Goal: Information Seeking & Learning: Learn about a topic

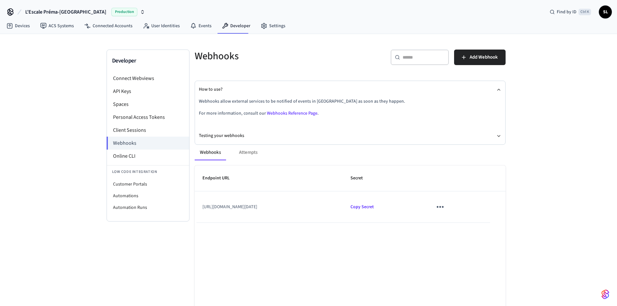
click at [282, 176] on th "Endpoint URL" at bounding box center [269, 179] width 148 height 26
drag, startPoint x: 292, startPoint y: 152, endPoint x: 244, endPoint y: 147, distance: 48.8
click at [289, 151] on div "Webhooks Attempts" at bounding box center [350, 153] width 311 height 16
click at [247, 154] on div "Webhooks Attempts" at bounding box center [350, 153] width 311 height 16
click at [220, 155] on button "Webhooks" at bounding box center [210, 153] width 31 height 16
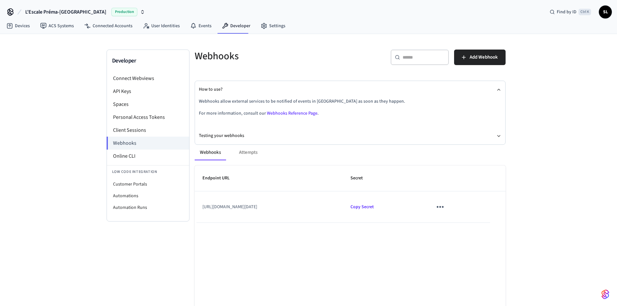
click at [248, 151] on div "Webhooks Attempts" at bounding box center [350, 153] width 311 height 16
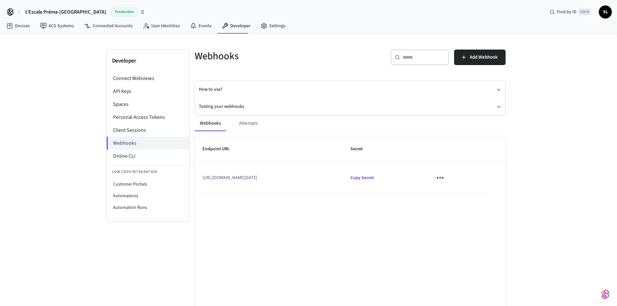
click at [255, 123] on div "Webhooks Attempts" at bounding box center [350, 124] width 311 height 16
click at [294, 87] on button "How to use?" at bounding box center [350, 89] width 302 height 17
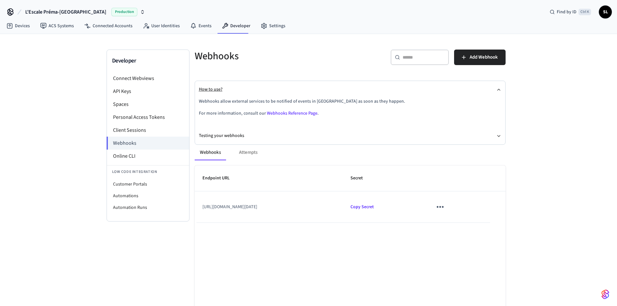
click at [294, 87] on button "How to use?" at bounding box center [350, 89] width 302 height 17
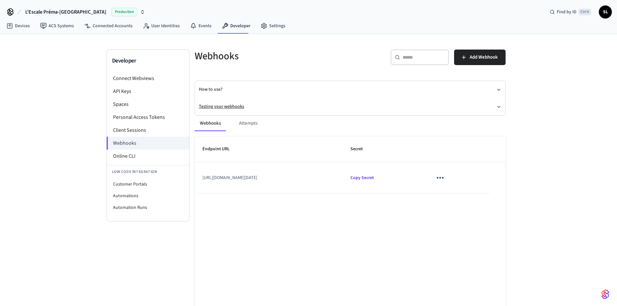
click at [293, 106] on button "Testing your webhooks" at bounding box center [350, 106] width 302 height 17
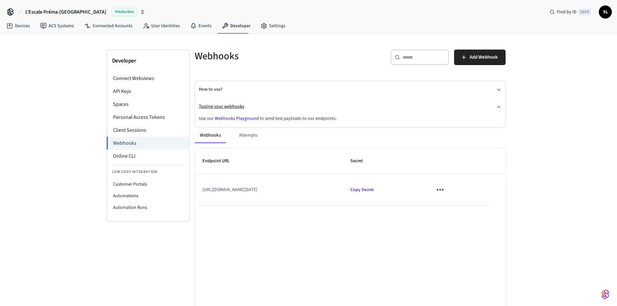
click at [292, 107] on button "Testing your webhooks" at bounding box center [350, 106] width 302 height 17
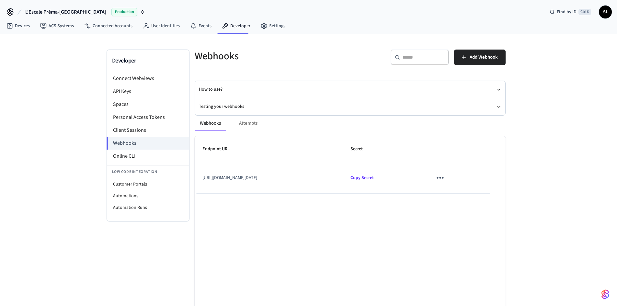
click at [249, 120] on div "Webhooks Attempts" at bounding box center [350, 124] width 311 height 16
click at [448, 180] on button "sticky table" at bounding box center [439, 177] width 15 height 15
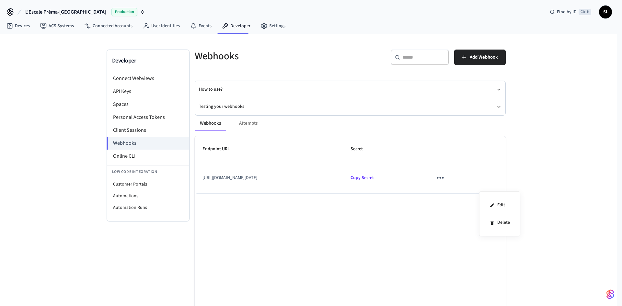
click at [557, 176] on div at bounding box center [311, 153] width 622 height 306
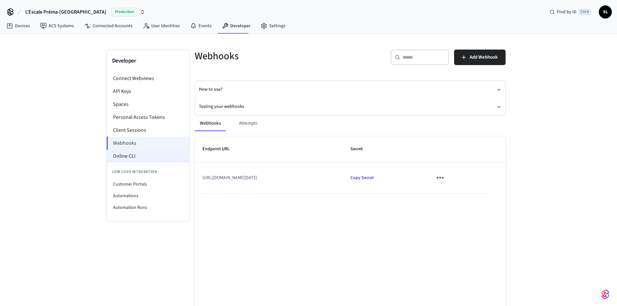
click at [147, 157] on li "Online CLI" at bounding box center [148, 156] width 82 height 13
click at [247, 126] on div "Webhooks Attempts" at bounding box center [350, 124] width 311 height 16
click at [248, 122] on div "Webhooks Attempts" at bounding box center [350, 124] width 311 height 16
click at [278, 127] on div "Webhooks Attempts" at bounding box center [350, 124] width 311 height 16
click at [445, 183] on icon "sticky table" at bounding box center [440, 178] width 10 height 10
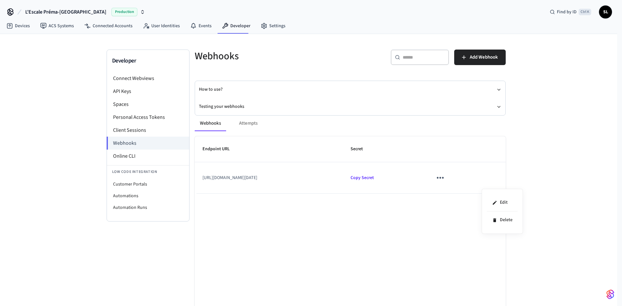
click at [552, 174] on div at bounding box center [311, 153] width 622 height 306
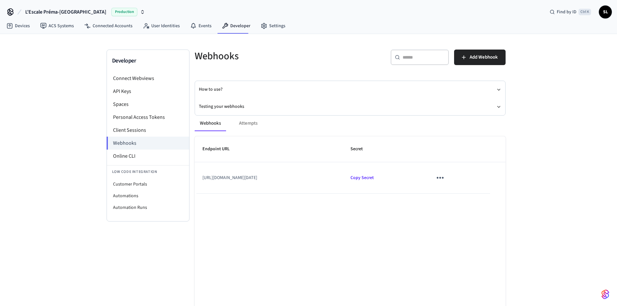
click at [212, 125] on button "Webhooks" at bounding box center [210, 124] width 31 height 16
click at [202, 27] on link "Events" at bounding box center [201, 26] width 32 height 12
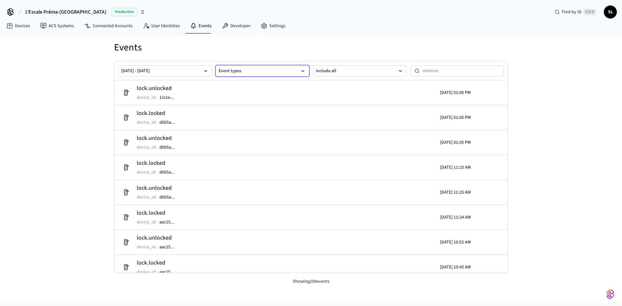
click at [306, 69] on icon "button" at bounding box center [303, 71] width 6 height 6
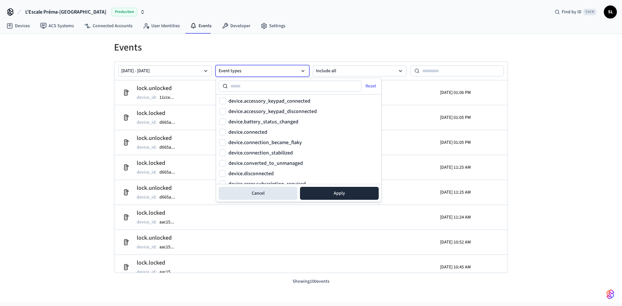
click at [300, 85] on input at bounding box center [295, 86] width 134 height 8
click at [271, 124] on label "device.battery_status_changed" at bounding box center [263, 121] width 70 height 5
click at [226, 124] on button "device.battery_status_changed" at bounding box center [222, 122] width 6 height 6
click at [332, 197] on button "Apply" at bounding box center [339, 193] width 79 height 13
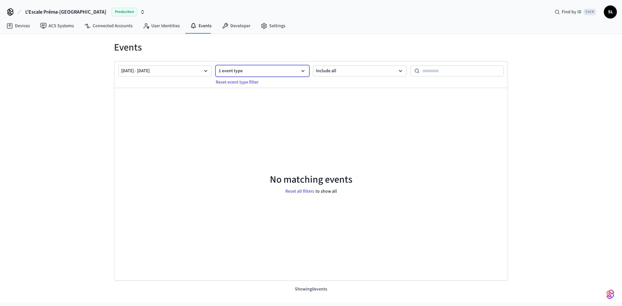
click at [272, 68] on button "1 event type" at bounding box center [263, 70] width 94 height 11
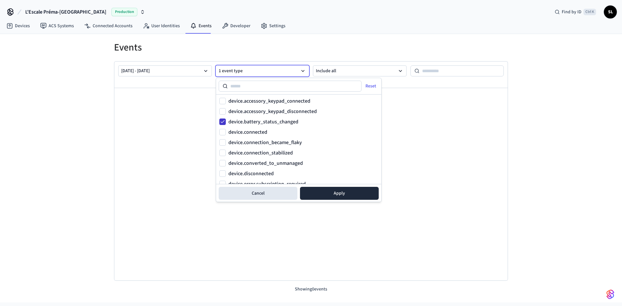
click at [222, 121] on button "device.battery_status_changed" at bounding box center [222, 122] width 6 height 6
click at [262, 143] on label "device.connection_became_flaky" at bounding box center [265, 142] width 74 height 5
click at [226, 143] on button "device.connection_became_flaky" at bounding box center [222, 142] width 6 height 6
click at [336, 193] on button "Apply" at bounding box center [339, 193] width 79 height 13
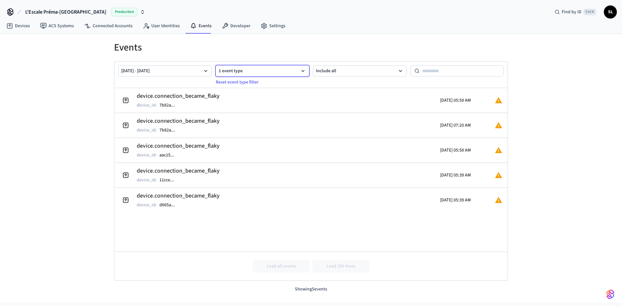
click at [300, 70] on icon "button" at bounding box center [303, 71] width 6 height 6
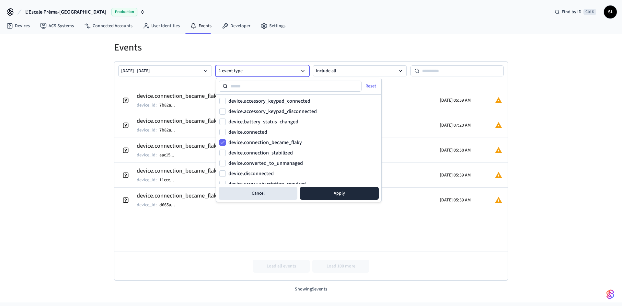
click at [282, 153] on label "device.connection_stabilized" at bounding box center [260, 152] width 64 height 5
click at [226, 153] on button "device.connection_stabilized" at bounding box center [222, 153] width 6 height 6
click at [288, 141] on label "device.connection_became_flaky" at bounding box center [265, 142] width 74 height 5
click at [223, 144] on button "device.connection_became_flaky" at bounding box center [222, 142] width 6 height 6
click at [364, 195] on button "Apply" at bounding box center [339, 193] width 79 height 13
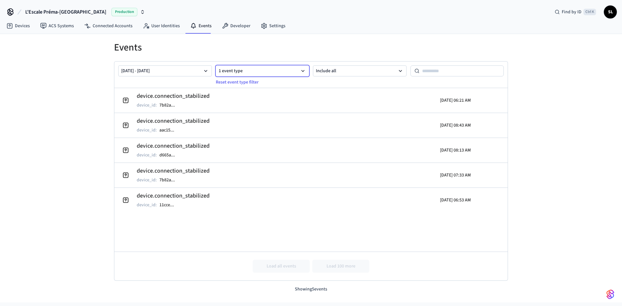
click at [283, 67] on button "1 event type" at bounding box center [263, 70] width 94 height 11
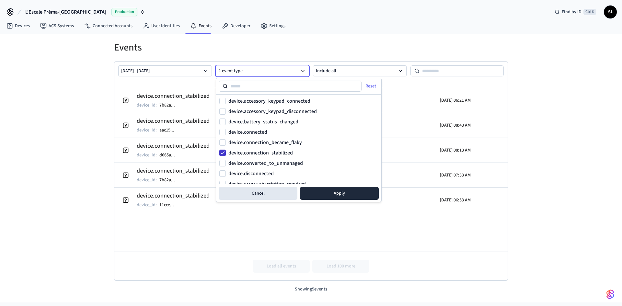
click at [223, 154] on button "device.connection_stabilized" at bounding box center [222, 153] width 6 height 6
click at [276, 121] on label "device.battery_status_changed" at bounding box center [263, 121] width 70 height 5
click at [226, 121] on button "device.battery_status_changed" at bounding box center [222, 122] width 6 height 6
click at [325, 193] on button "Apply" at bounding box center [339, 193] width 79 height 13
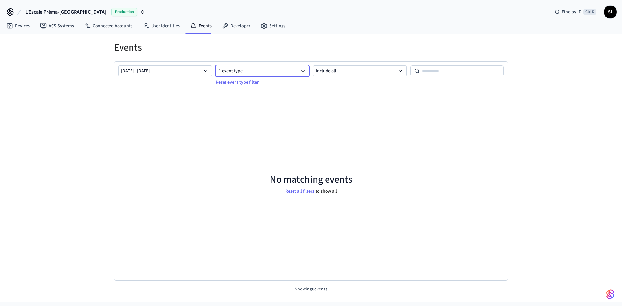
click at [299, 69] on button "1 event type" at bounding box center [263, 70] width 94 height 11
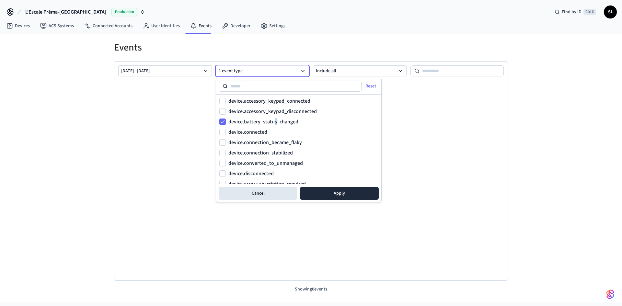
click at [275, 120] on label "device.battery_status_changed" at bounding box center [263, 121] width 70 height 5
click at [223, 121] on button "device.battery_status_changed" at bounding box center [222, 122] width 6 height 6
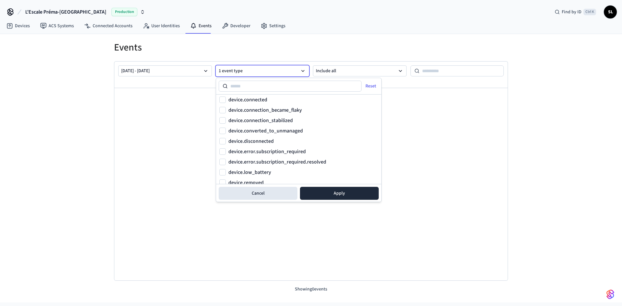
scroll to position [65, 0]
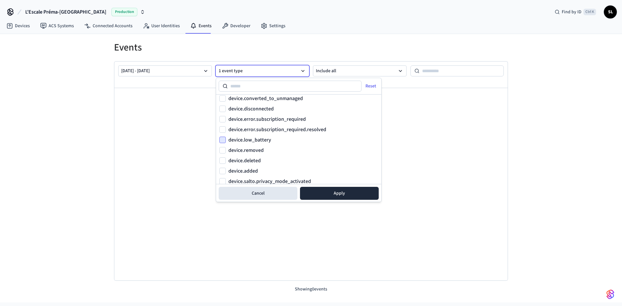
click at [222, 139] on button "device.low_battery" at bounding box center [222, 140] width 6 height 6
click at [332, 193] on button "Apply" at bounding box center [339, 193] width 79 height 13
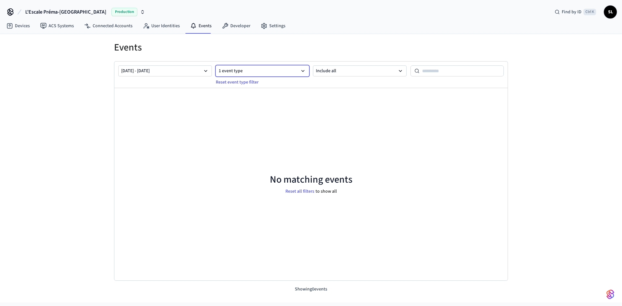
click at [288, 66] on button "1 event type" at bounding box center [263, 70] width 94 height 11
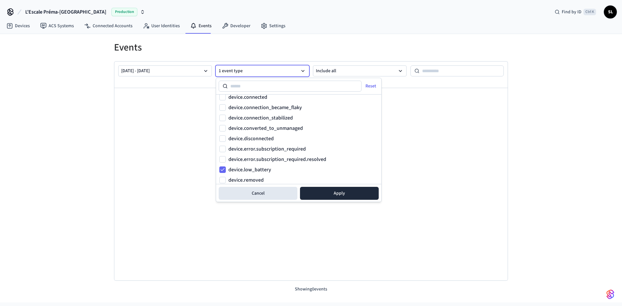
scroll to position [65, 0]
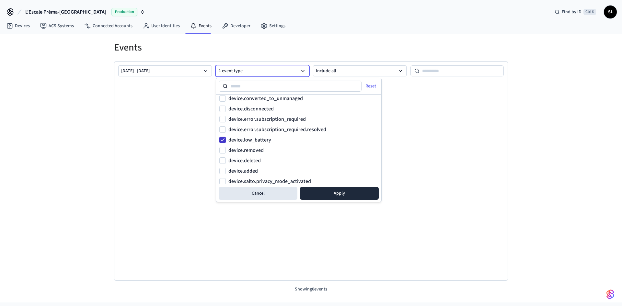
click at [224, 139] on button "device.low_battery" at bounding box center [222, 140] width 6 height 6
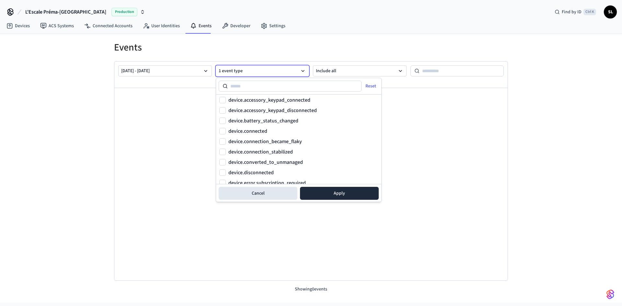
scroll to position [0, 0]
click at [283, 123] on label "device.battery_status_changed" at bounding box center [263, 121] width 70 height 5
click at [226, 123] on button "device.battery_status_changed" at bounding box center [222, 122] width 6 height 6
click at [347, 191] on button "Apply" at bounding box center [339, 193] width 79 height 13
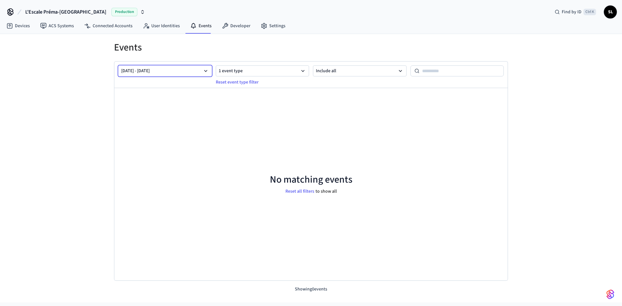
click at [210, 70] on button "[DATE] - [DATE]" at bounding box center [165, 70] width 94 height 11
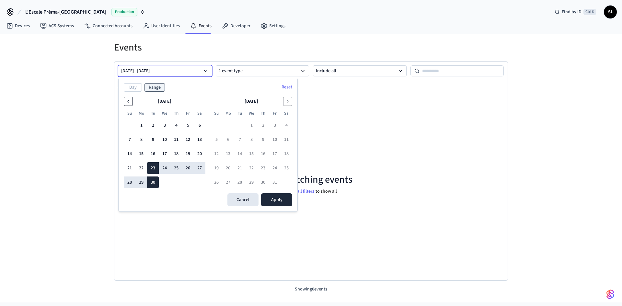
click at [127, 101] on icon "Go to the Previous Month" at bounding box center [128, 101] width 5 height 5
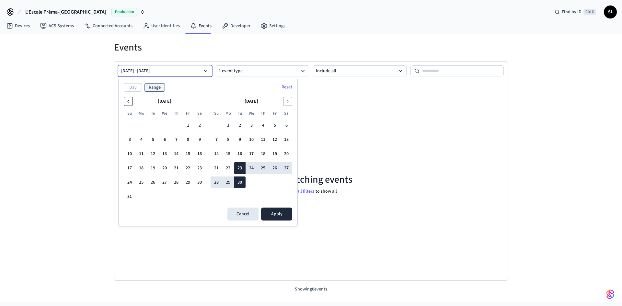
click at [127, 101] on icon "Go to the Previous Month" at bounding box center [128, 101] width 5 height 5
click at [153, 126] on button "1" at bounding box center [153, 126] width 12 height 12
click at [288, 99] on icon "Go to the Next Month" at bounding box center [287, 101] width 5 height 5
click at [289, 100] on icon "Go to the Next Month" at bounding box center [287, 101] width 5 height 5
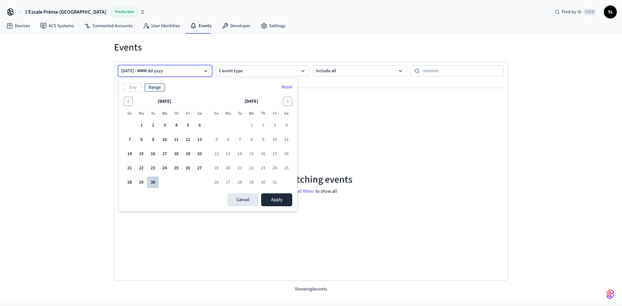
click at [154, 181] on button "30" at bounding box center [153, 183] width 12 height 12
click at [280, 202] on button "Apply" at bounding box center [276, 199] width 31 height 13
click at [153, 183] on button "30" at bounding box center [153, 183] width 12 height 12
click at [153, 184] on button "30" at bounding box center [153, 183] width 12 height 12
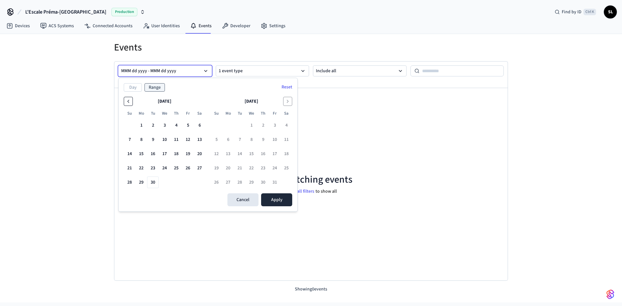
click at [126, 99] on icon "Go to the Previous Month" at bounding box center [128, 101] width 5 height 5
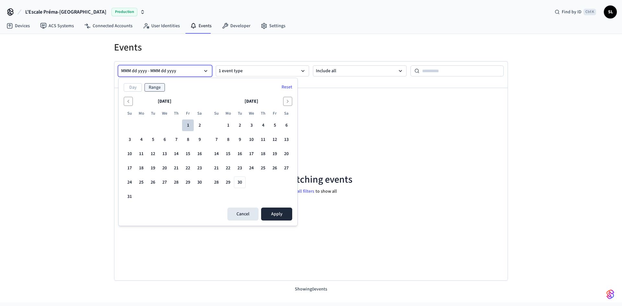
click at [191, 124] on button "1" at bounding box center [188, 126] width 12 height 12
click at [287, 101] on icon "Go to the Next Month" at bounding box center [287, 101] width 5 height 5
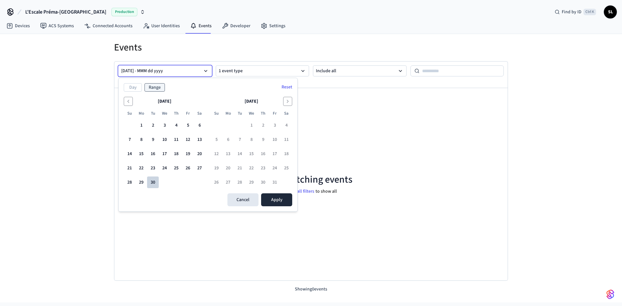
click at [154, 184] on button "30" at bounding box center [153, 183] width 12 height 12
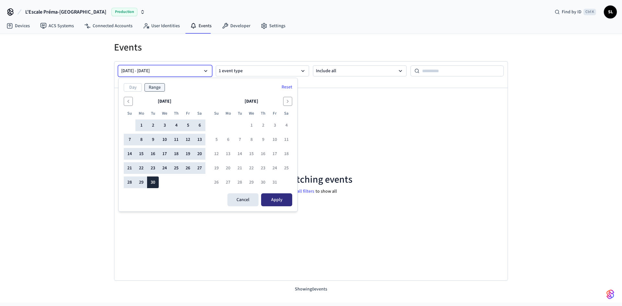
click at [276, 200] on button "Apply" at bounding box center [276, 199] width 31 height 13
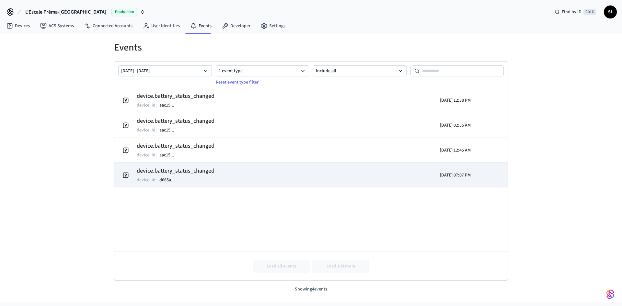
click at [189, 173] on h2 "device.battery_status_changed" at bounding box center [176, 170] width 78 height 9
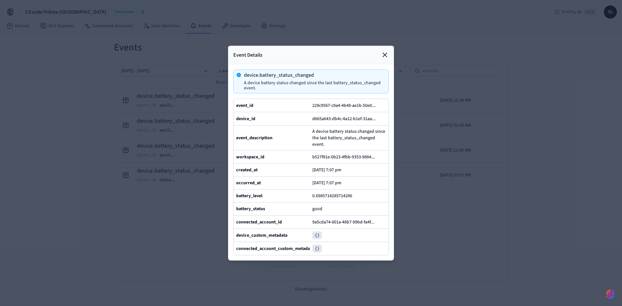
click at [149, 236] on div at bounding box center [311, 153] width 622 height 306
click at [387, 51] on icon at bounding box center [385, 55] width 8 height 8
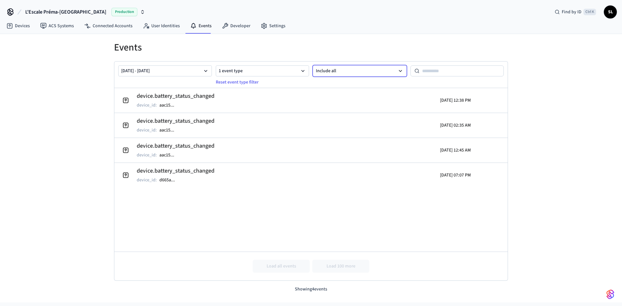
click at [331, 69] on button "Include all" at bounding box center [360, 70] width 94 height 11
click at [346, 52] on h1 "Events" at bounding box center [311, 48] width 394 height 12
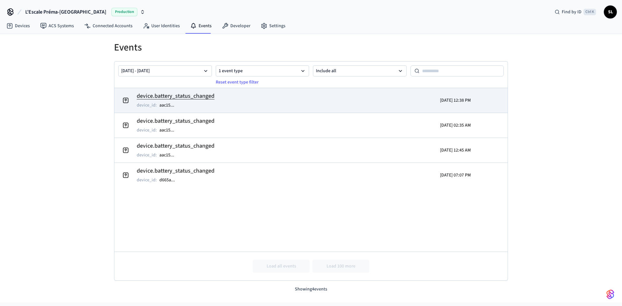
click at [192, 97] on h2 "device.battery_status_changed" at bounding box center [176, 96] width 78 height 9
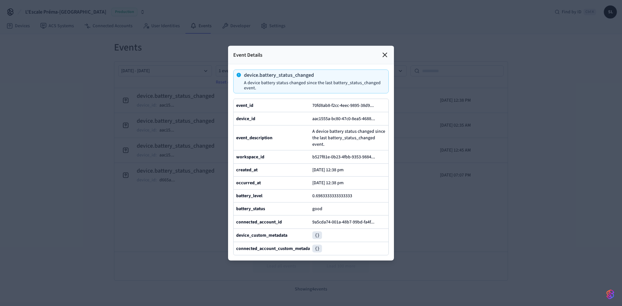
click at [388, 51] on icon at bounding box center [385, 55] width 8 height 8
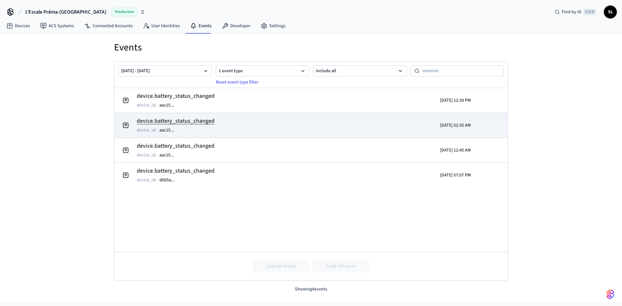
click at [179, 121] on h2 "device.battery_status_changed" at bounding box center [176, 121] width 78 height 9
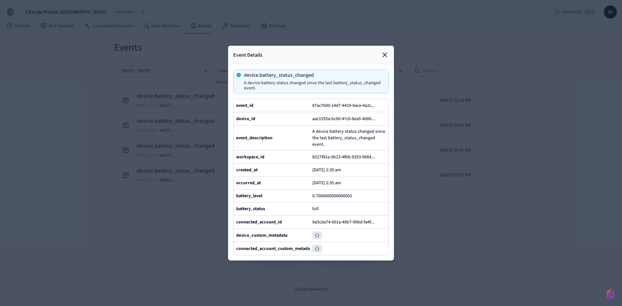
click at [384, 51] on icon at bounding box center [385, 55] width 8 height 8
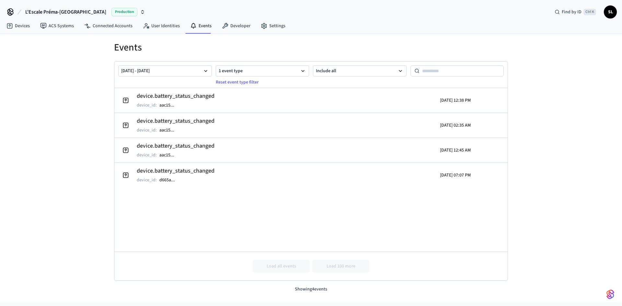
click at [150, 40] on div "Events [DATE] - [DATE] 1 event type Reset event type filter Include all device.…" at bounding box center [311, 163] width 415 height 259
click at [230, 55] on div "Events [DATE] - [DATE] 1 event type Reset event type filter Include all device.…" at bounding box center [311, 167] width 404 height 251
click at [42, 133] on div "Events [DATE] - [DATE] 1 event type Reset event type filter Include all device.…" at bounding box center [311, 168] width 622 height 268
click at [92, 84] on div "Events [DATE] - [DATE] 1 event type Reset event type filter Include all device.…" at bounding box center [311, 168] width 622 height 268
click at [170, 72] on button "[DATE] - [DATE]" at bounding box center [165, 70] width 94 height 11
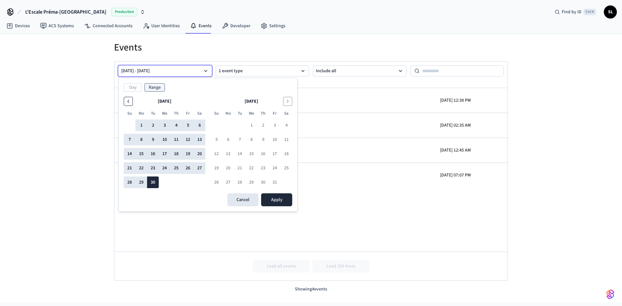
click at [130, 100] on icon "Go to the Previous Month" at bounding box center [128, 101] width 5 height 5
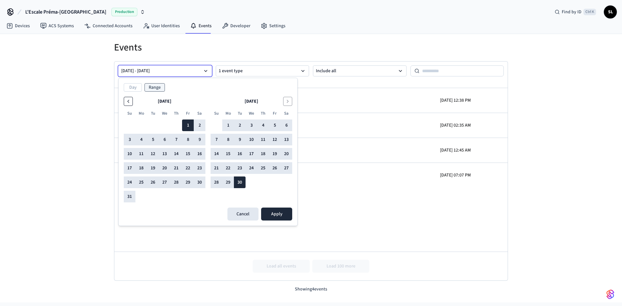
click at [130, 100] on icon "Go to the Previous Month" at bounding box center [128, 101] width 5 height 5
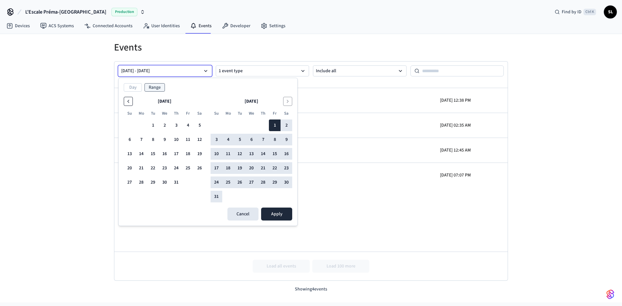
click at [130, 100] on icon "Go to the Previous Month" at bounding box center [128, 101] width 5 height 5
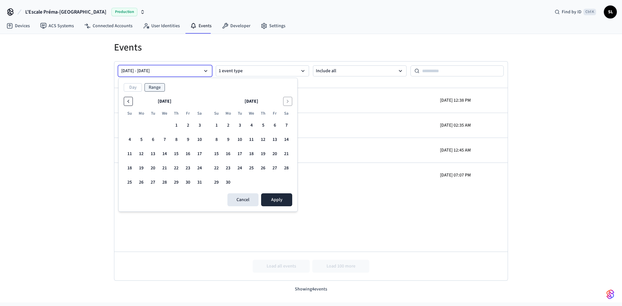
click at [130, 100] on icon "Go to the Previous Month" at bounding box center [128, 101] width 5 height 5
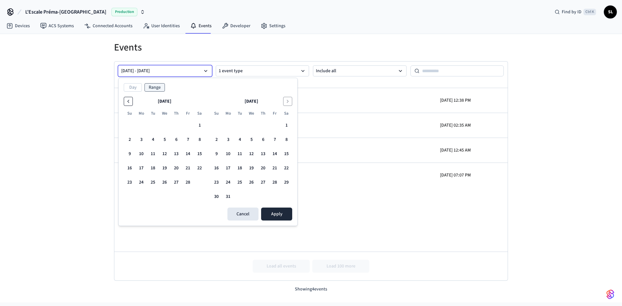
click at [129, 105] on button "Go to the Previous Month" at bounding box center [128, 101] width 9 height 9
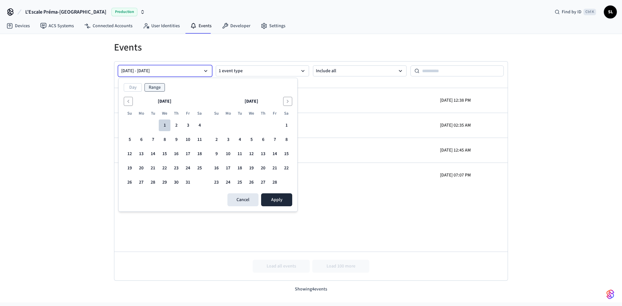
click at [166, 124] on button "1" at bounding box center [165, 126] width 12 height 12
click at [287, 97] on button "Go to the Next Month" at bounding box center [287, 101] width 9 height 9
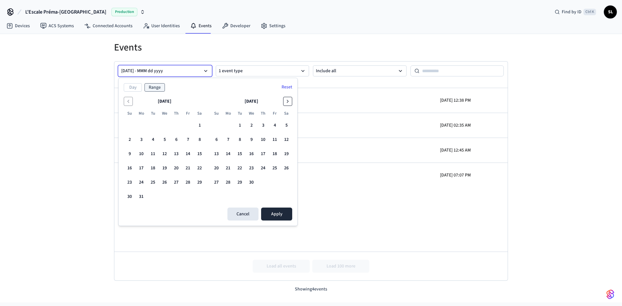
click at [287, 97] on button "Go to the Next Month" at bounding box center [287, 101] width 9 height 9
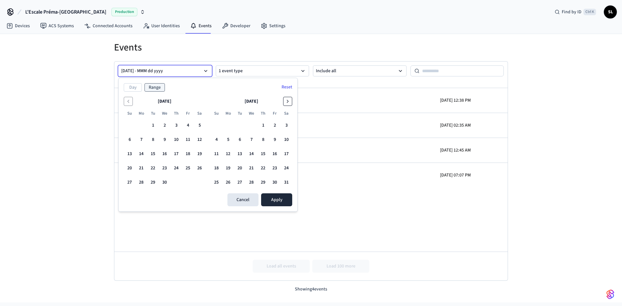
click at [287, 97] on button "Go to the Next Month" at bounding box center [287, 101] width 9 height 9
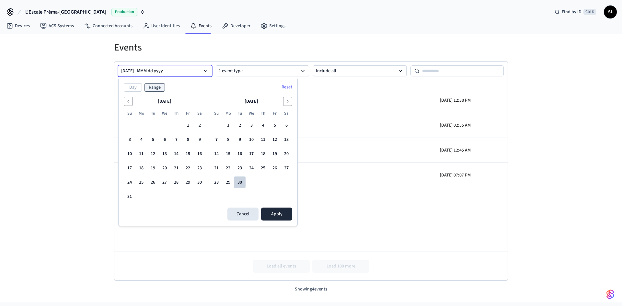
click at [239, 182] on button "30" at bounding box center [240, 183] width 12 height 12
click at [125, 102] on button "Go to the Previous Month" at bounding box center [128, 101] width 9 height 9
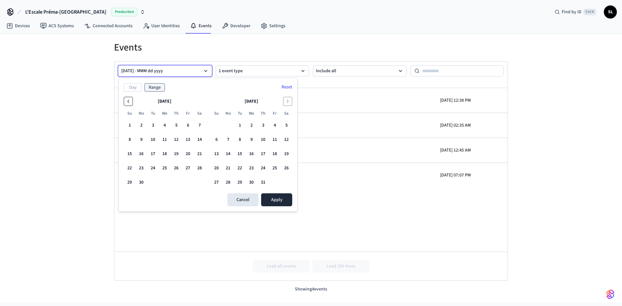
click at [125, 102] on button "Go to the Previous Month" at bounding box center [128, 101] width 9 height 9
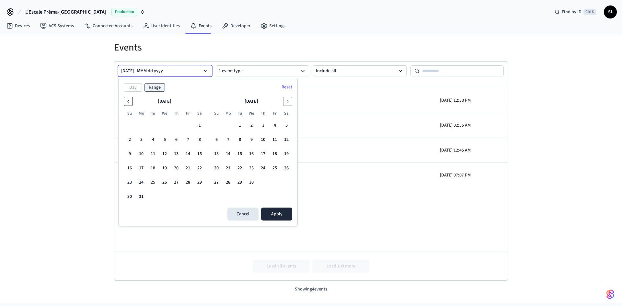
click at [125, 102] on button "Go to the Previous Month" at bounding box center [128, 101] width 9 height 9
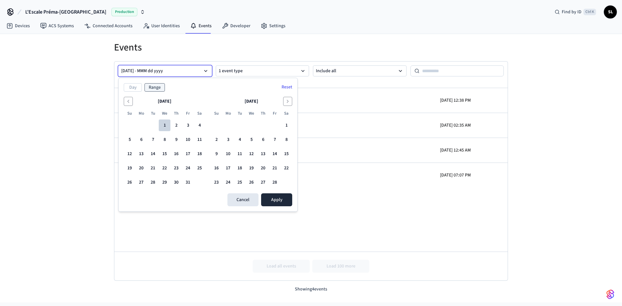
click at [166, 126] on button "1" at bounding box center [165, 126] width 12 height 12
click at [165, 74] on button "[DATE] - MMM dd yyyy" at bounding box center [165, 70] width 94 height 11
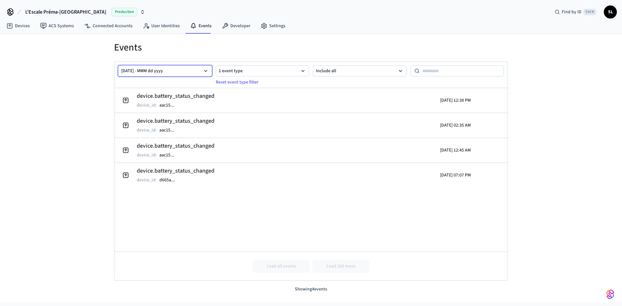
click at [165, 74] on button "[DATE] - MMM dd yyyy" at bounding box center [165, 70] width 94 height 11
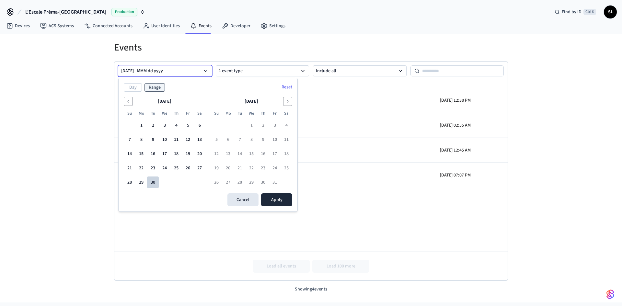
click at [152, 186] on button "30" at bounding box center [153, 183] width 12 height 12
click at [133, 87] on button "Day" at bounding box center [133, 87] width 18 height 8
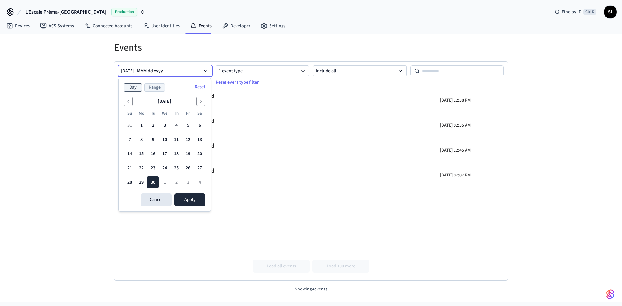
click at [150, 85] on button "Range" at bounding box center [154, 87] width 20 height 8
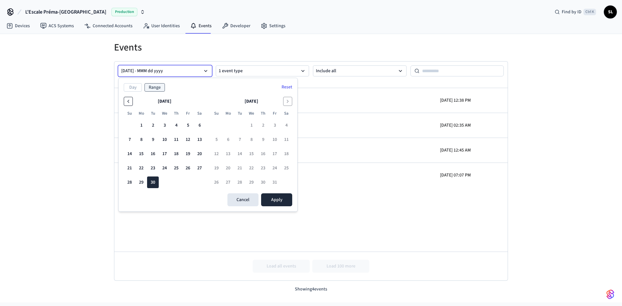
click at [128, 103] on icon "Go to the Previous Month" at bounding box center [128, 101] width 5 height 5
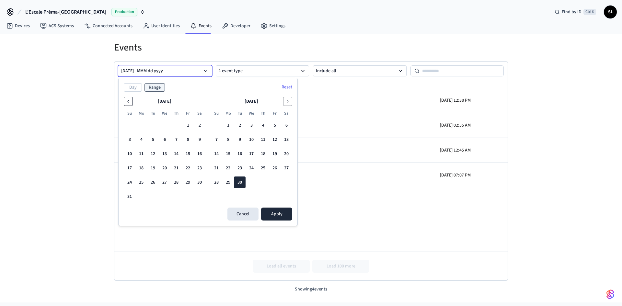
click at [128, 103] on icon "Go to the Previous Month" at bounding box center [128, 101] width 5 height 5
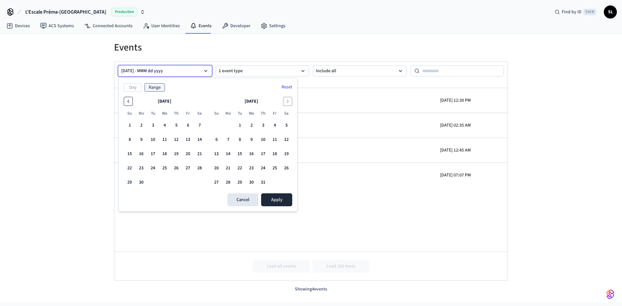
click at [128, 103] on icon "Go to the Previous Month" at bounding box center [128, 101] width 5 height 5
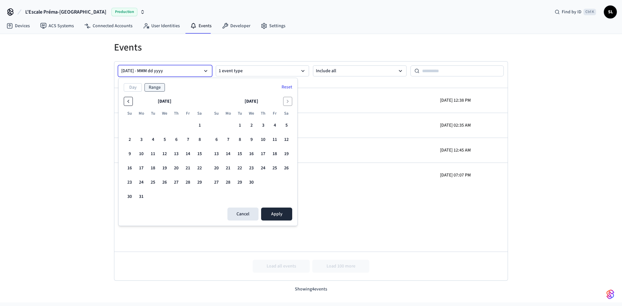
click at [128, 103] on icon "Go to the Previous Month" at bounding box center [128, 101] width 5 height 5
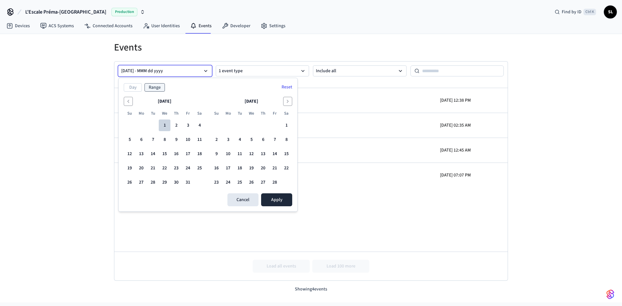
click at [162, 128] on button "1" at bounding box center [165, 126] width 12 height 12
click at [185, 91] on div "Day Range Reset" at bounding box center [208, 87] width 168 height 8
click at [288, 103] on icon "Go to the Next Month" at bounding box center [287, 101] width 5 height 5
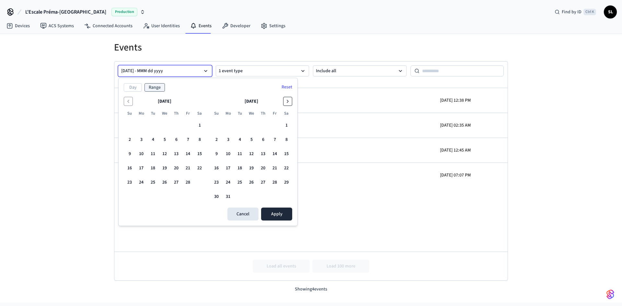
click at [287, 102] on icon "Go to the Next Month" at bounding box center [287, 101] width 5 height 5
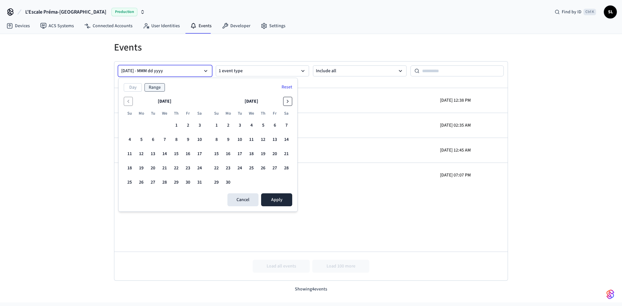
click at [287, 102] on icon "Go to the Next Month" at bounding box center [287, 101] width 5 height 5
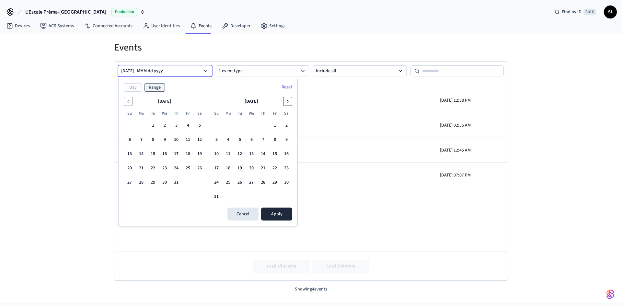
click at [287, 102] on icon "Go to the Next Month" at bounding box center [287, 101] width 5 height 5
click at [240, 181] on button "30" at bounding box center [240, 183] width 12 height 12
click at [140, 70] on button "[DATE] - MMM dd yyyy" at bounding box center [165, 70] width 94 height 11
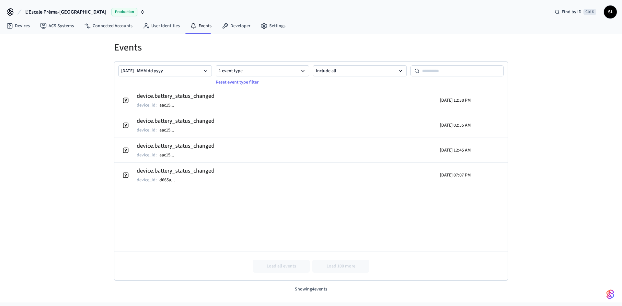
drag, startPoint x: 139, startPoint y: 70, endPoint x: 67, endPoint y: 85, distance: 73.4
click at [67, 85] on div "Events [DATE] - MMM dd yyyy 1 event type Reset event type filter Include all de…" at bounding box center [311, 168] width 622 height 268
click at [195, 74] on button "[DATE] - MMM dd yyyy" at bounding box center [165, 70] width 94 height 11
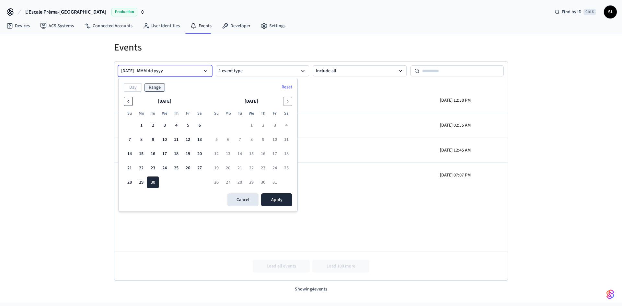
click at [129, 102] on icon "Go to the Previous Month" at bounding box center [128, 101] width 5 height 5
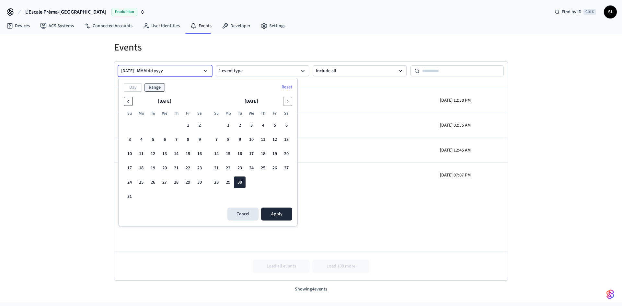
click at [129, 102] on icon "Go to the Previous Month" at bounding box center [128, 101] width 5 height 5
click at [128, 102] on icon "Go to the Previous Month" at bounding box center [128, 101] width 5 height 5
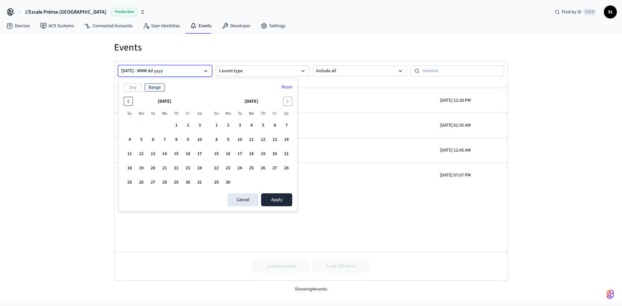
click at [128, 102] on icon "Go to the Previous Month" at bounding box center [128, 101] width 5 height 5
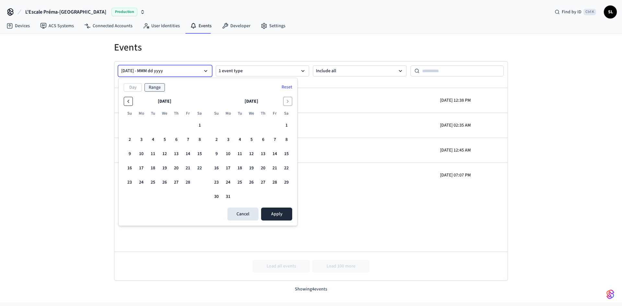
click at [128, 102] on icon "Go to the Previous Month" at bounding box center [128, 101] width 5 height 5
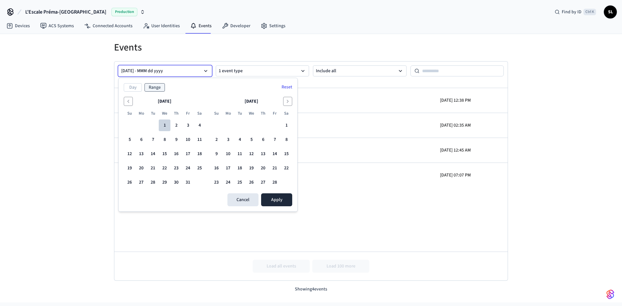
click at [165, 125] on button "1" at bounding box center [165, 126] width 12 height 12
click at [279, 180] on button "28" at bounding box center [275, 183] width 12 height 12
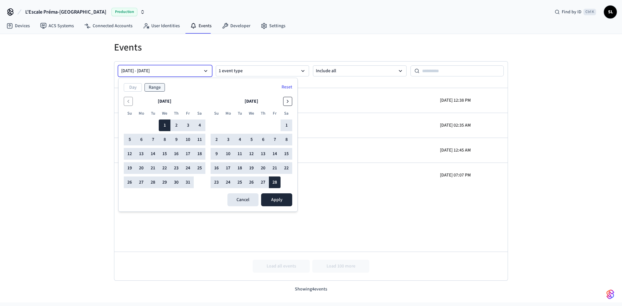
click at [289, 102] on icon "Go to the Next Month" at bounding box center [287, 101] width 5 height 5
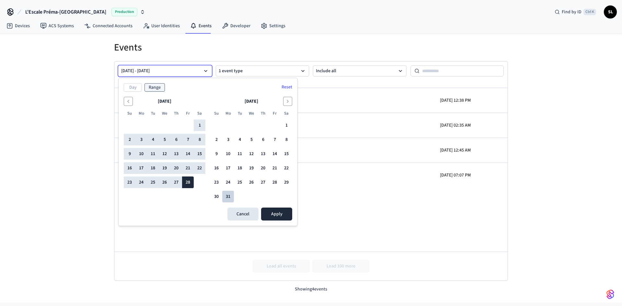
click at [230, 197] on button "31" at bounding box center [228, 197] width 12 height 12
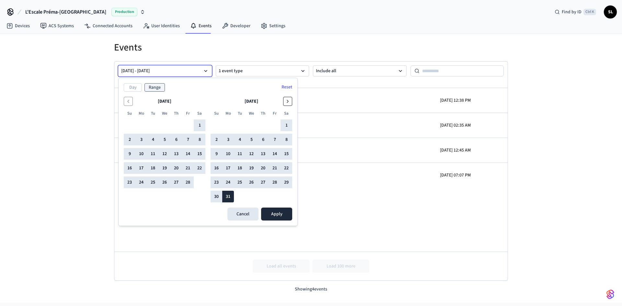
click at [289, 102] on icon "Go to the Next Month" at bounding box center [287, 101] width 5 height 5
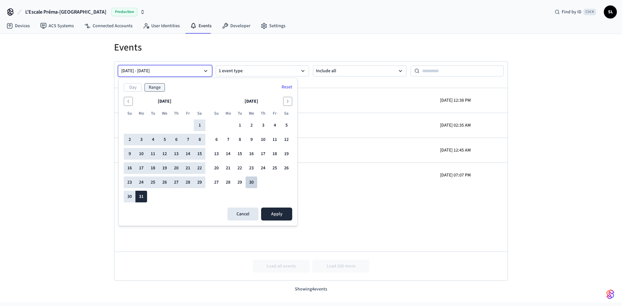
click at [254, 181] on button "30" at bounding box center [251, 183] width 12 height 12
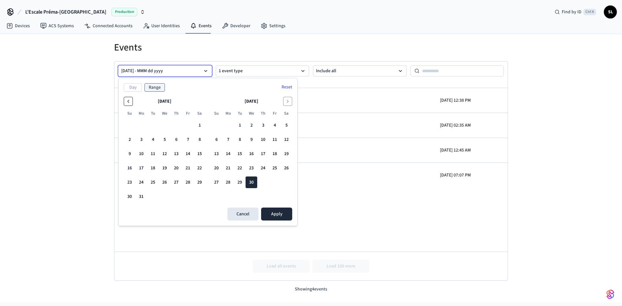
click at [128, 101] on icon "Go to the Previous Month" at bounding box center [128, 101] width 5 height 5
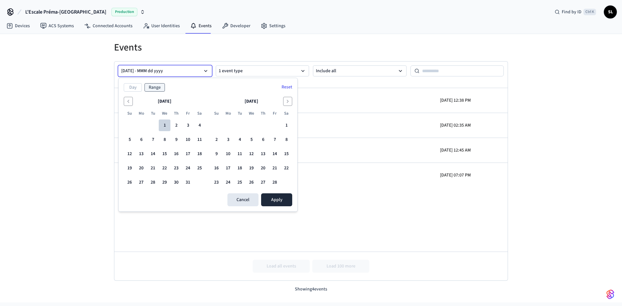
click at [167, 126] on button "1" at bounding box center [165, 126] width 12 height 12
click at [288, 101] on icon "Go to the Next Month" at bounding box center [287, 101] width 5 height 5
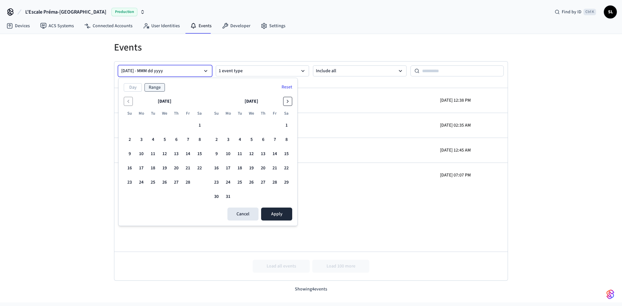
click at [288, 101] on icon "Go to the Next Month" at bounding box center [287, 101] width 5 height 5
click at [250, 182] on button "30" at bounding box center [251, 183] width 12 height 12
drag, startPoint x: 146, startPoint y: 71, endPoint x: 75, endPoint y: 88, distance: 73.2
click at [75, 88] on div "Events [DATE] - MMM dd yyyy 1 event type Reset event type filter Include all de…" at bounding box center [311, 168] width 622 height 268
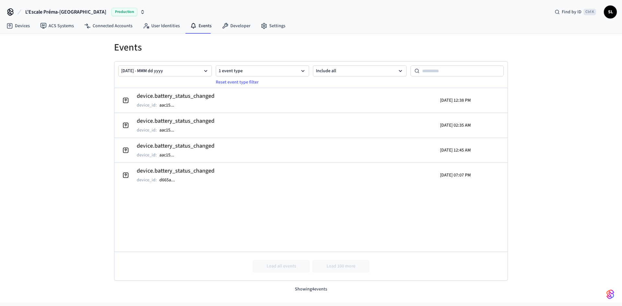
drag, startPoint x: 5, startPoint y: 85, endPoint x: 82, endPoint y: 89, distance: 76.9
click at [6, 85] on div "Events [DATE] - MMM dd yyyy 1 event type Reset event type filter Include all de…" at bounding box center [311, 168] width 622 height 268
click at [153, 70] on button "[DATE] - MMM dd yyyy" at bounding box center [165, 70] width 94 height 11
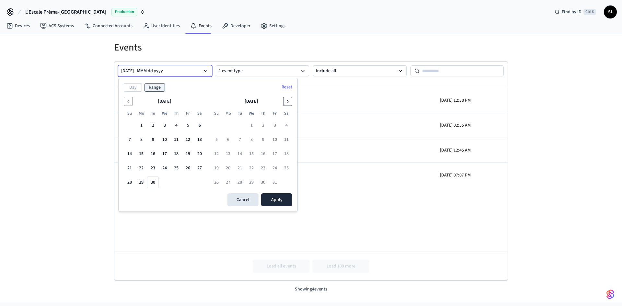
click at [287, 104] on icon "Go to the Next Month" at bounding box center [287, 101] width 5 height 5
click at [126, 101] on icon "Go to the Previous Month" at bounding box center [128, 101] width 5 height 5
click at [291, 87] on button "Reset" at bounding box center [287, 87] width 18 height 10
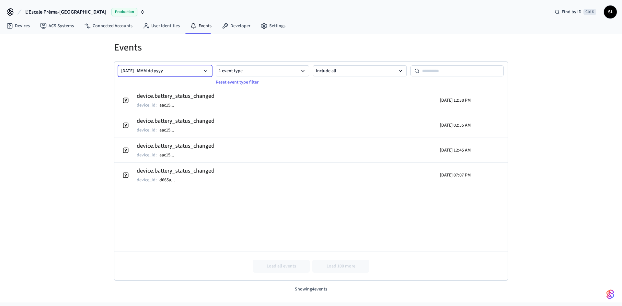
click at [185, 70] on button "[DATE] - MMM dd yyyy" at bounding box center [165, 70] width 94 height 11
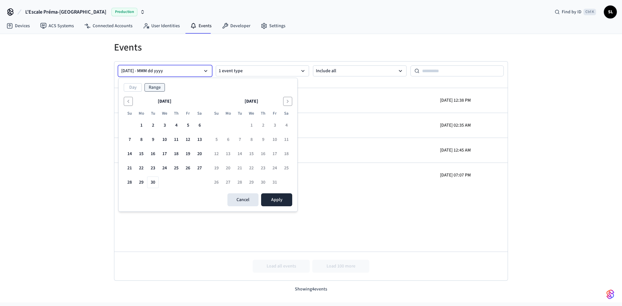
click at [123, 103] on div "Day Range [DATE] Su Mo Tu We Th Fr Sa 1 2 3 4 5 6 7 8 9 10 11 12 13 14 15 16 17…" at bounding box center [208, 144] width 179 height 133
click at [129, 102] on icon "Go to the Previous Month" at bounding box center [128, 101] width 1 height 3
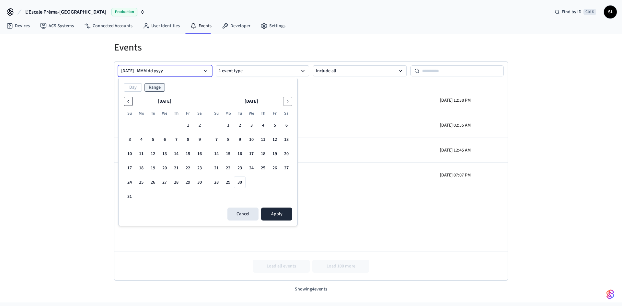
click at [129, 102] on icon "Go to the Previous Month" at bounding box center [128, 101] width 1 height 3
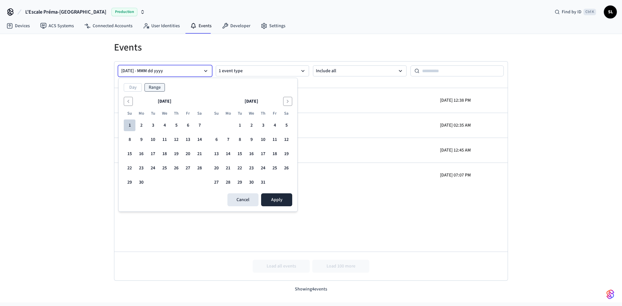
click at [130, 123] on button "1" at bounding box center [130, 126] width 12 height 12
click at [289, 98] on button "Go to the Next Month" at bounding box center [287, 101] width 9 height 9
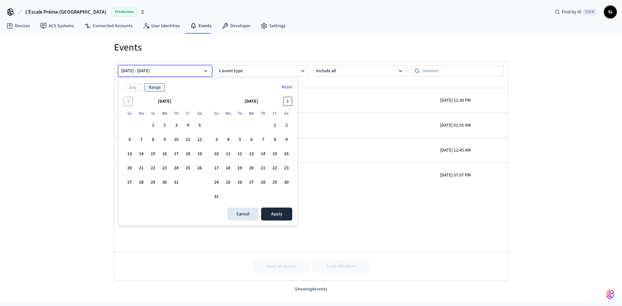
click at [288, 98] on button "Go to the Next Month" at bounding box center [287, 101] width 9 height 9
click at [242, 181] on button "30" at bounding box center [240, 183] width 12 height 12
click at [184, 92] on div "Day Range Reset [DATE] Su Mo Tu We Th Fr Sa 1 2 3 4 5 6 7 8 9 10 11 12 13 14 15…" at bounding box center [208, 152] width 179 height 148
click at [236, 183] on button "30" at bounding box center [240, 183] width 12 height 12
click at [128, 102] on icon "Go to the Previous Month" at bounding box center [128, 101] width 5 height 5
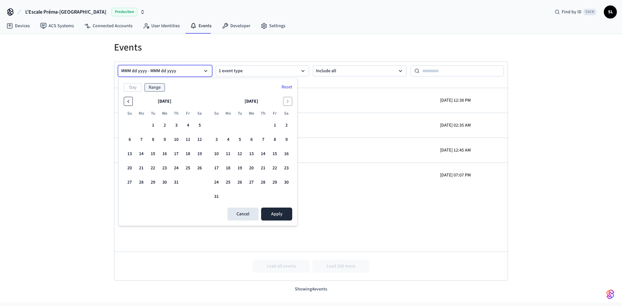
click at [128, 102] on icon "Go to the Previous Month" at bounding box center [128, 101] width 5 height 5
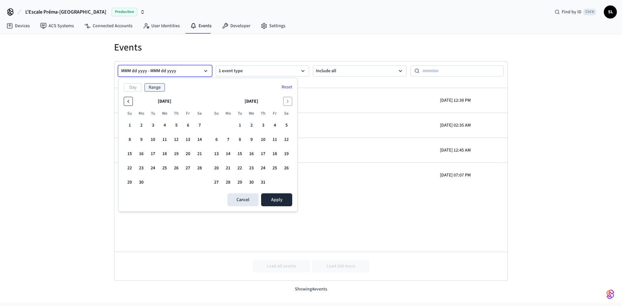
click at [128, 102] on icon "Go to the Previous Month" at bounding box center [128, 101] width 5 height 5
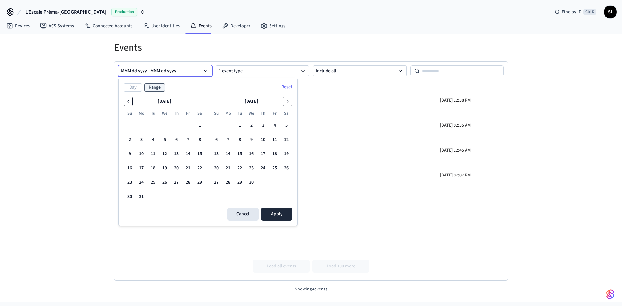
click at [128, 102] on icon "Go to the Previous Month" at bounding box center [128, 101] width 5 height 5
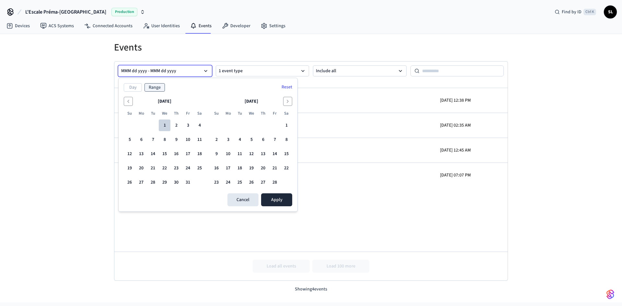
click at [163, 128] on button "1" at bounding box center [165, 126] width 12 height 12
click at [290, 102] on icon "Go to the Next Month" at bounding box center [287, 101] width 5 height 5
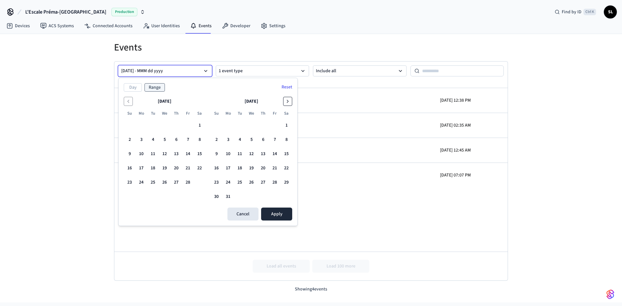
click at [290, 102] on icon "Go to the Next Month" at bounding box center [287, 101] width 5 height 5
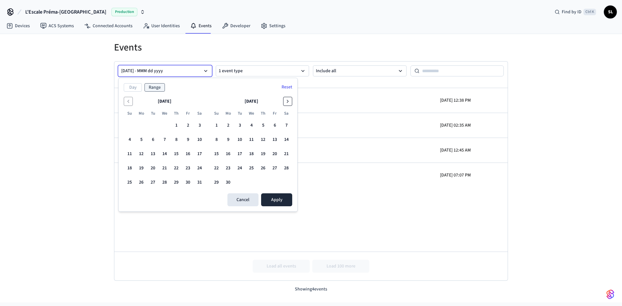
click at [290, 102] on icon "Go to the Next Month" at bounding box center [287, 101] width 5 height 5
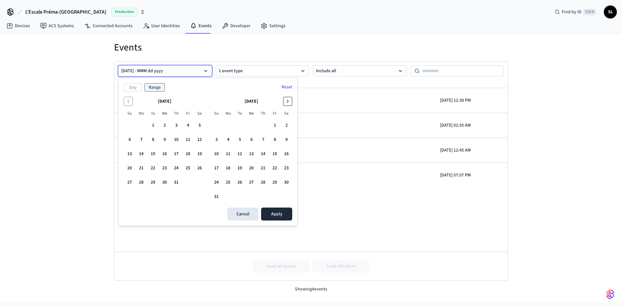
click at [289, 102] on icon "Go to the Next Month" at bounding box center [287, 101] width 5 height 5
click at [227, 185] on button "29" at bounding box center [228, 183] width 12 height 12
click at [244, 184] on button "30" at bounding box center [240, 183] width 12 height 12
click at [218, 183] on button "28" at bounding box center [217, 183] width 12 height 12
click at [289, 87] on button "Reset" at bounding box center [287, 87] width 18 height 10
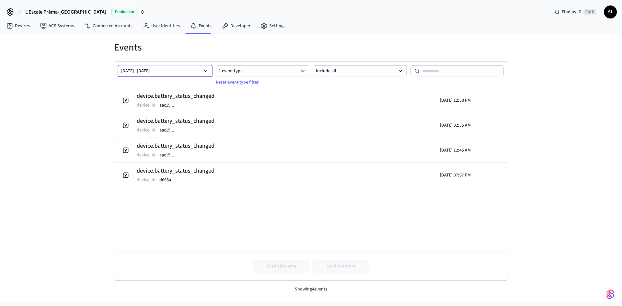
click at [154, 71] on button "[DATE] - [DATE]" at bounding box center [165, 70] width 94 height 11
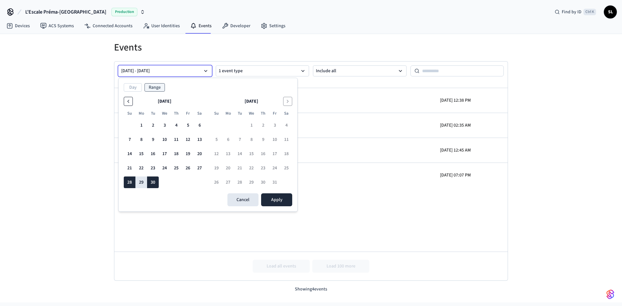
click at [129, 99] on icon "Go to the Previous Month" at bounding box center [128, 101] width 5 height 5
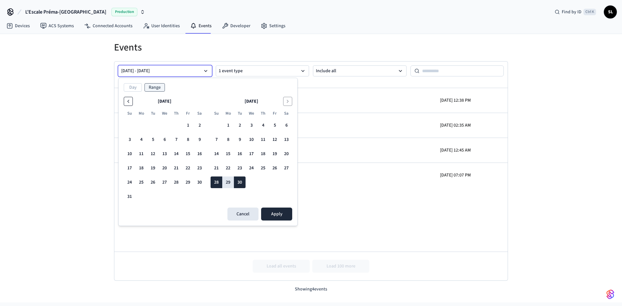
click at [129, 99] on icon "Go to the Previous Month" at bounding box center [128, 101] width 5 height 5
click at [129, 100] on icon "Go to the Previous Month" at bounding box center [128, 101] width 5 height 5
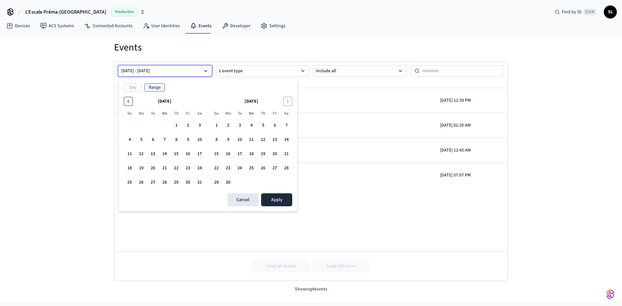
click at [129, 100] on icon "Go to the Previous Month" at bounding box center [128, 101] width 5 height 5
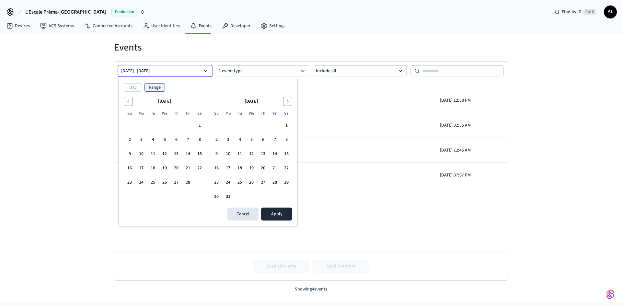
drag, startPoint x: 131, startPoint y: 101, endPoint x: 134, endPoint y: 106, distance: 5.8
click at [131, 101] on button "Go to the Previous Month" at bounding box center [128, 101] width 9 height 9
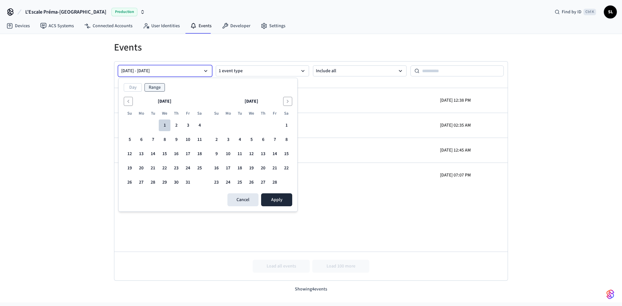
click at [165, 122] on button "1" at bounding box center [165, 126] width 12 height 12
click at [290, 101] on icon "Go to the Next Month" at bounding box center [287, 101] width 5 height 5
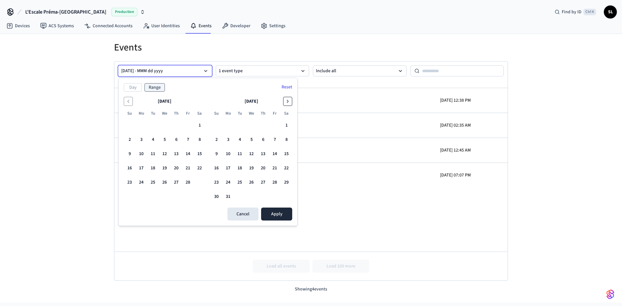
click at [290, 101] on icon "Go to the Next Month" at bounding box center [287, 101] width 5 height 5
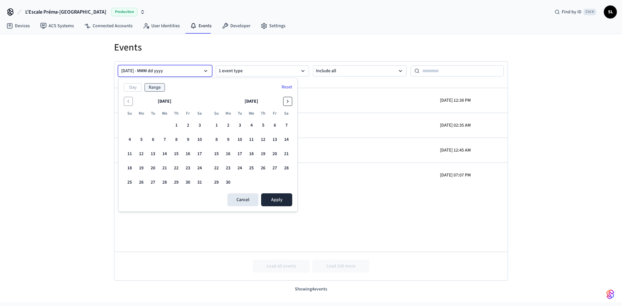
click at [290, 101] on icon "Go to the Next Month" at bounding box center [287, 101] width 5 height 5
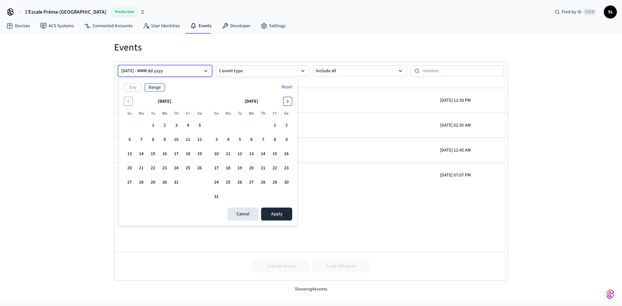
click at [290, 101] on icon "Go to the Next Month" at bounding box center [287, 101] width 5 height 5
click at [229, 184] on button "29" at bounding box center [228, 183] width 12 height 12
click at [218, 185] on button "28" at bounding box center [217, 183] width 12 height 12
click at [230, 182] on button "29" at bounding box center [228, 183] width 12 height 12
drag, startPoint x: 218, startPoint y: 186, endPoint x: 226, endPoint y: 185, distance: 8.2
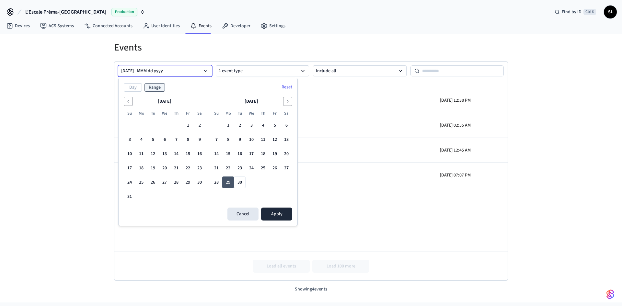
click at [219, 185] on button "28" at bounding box center [217, 183] width 12 height 12
click at [248, 177] on tr "28 29 30" at bounding box center [252, 183] width 82 height 12
click at [242, 182] on button "30" at bounding box center [240, 183] width 12 height 12
click at [280, 212] on button "Apply" at bounding box center [276, 214] width 31 height 13
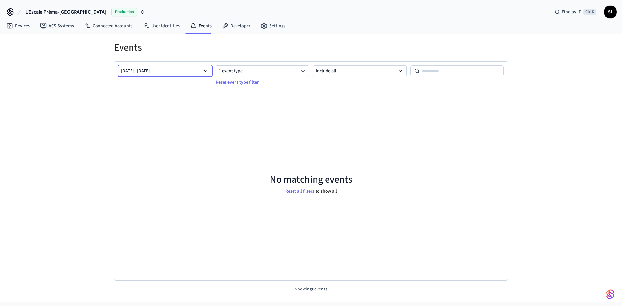
click at [178, 73] on button "[DATE] - [DATE]" at bounding box center [165, 70] width 94 height 11
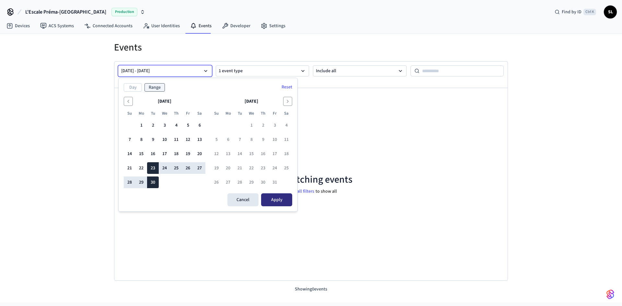
click at [280, 204] on button "Apply" at bounding box center [276, 199] width 31 height 13
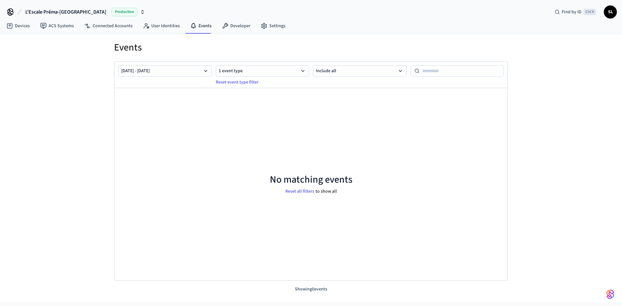
click at [574, 112] on div "Events [DATE] - [DATE] 1 event type Reset event type filter Include all No matc…" at bounding box center [311, 168] width 622 height 268
click at [167, 74] on button "[DATE] - [DATE]" at bounding box center [165, 70] width 94 height 11
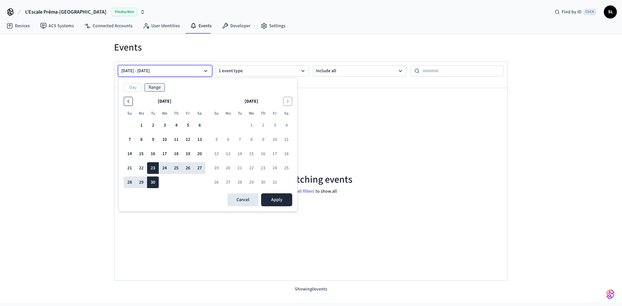
click at [131, 102] on icon "Go to the Previous Month" at bounding box center [128, 101] width 5 height 5
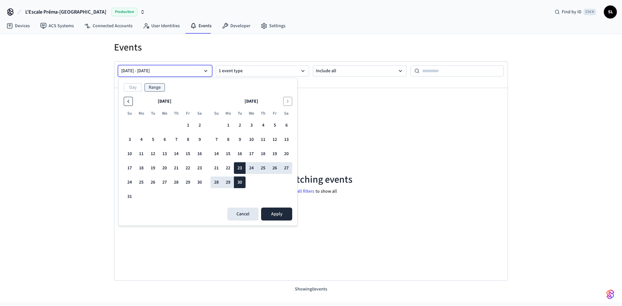
click at [131, 102] on icon "Go to the Previous Month" at bounding box center [128, 101] width 5 height 5
click at [157, 126] on button "1" at bounding box center [153, 126] width 12 height 12
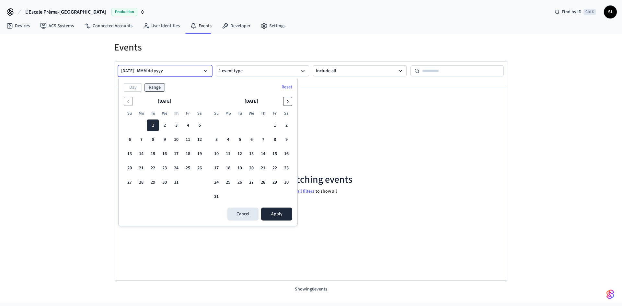
click at [289, 103] on icon "Go to the Next Month" at bounding box center [287, 101] width 5 height 5
click at [240, 182] on button "30" at bounding box center [240, 183] width 12 height 12
click at [240, 183] on button "30" at bounding box center [240, 183] width 12 height 12
click at [129, 107] on div "August 2025 Su Mo Tu We Th Fr Sa 1 2 3 4 5 6 7 8 9 10 11 12 13 14 15 16 17 18 1…" at bounding box center [165, 150] width 82 height 106
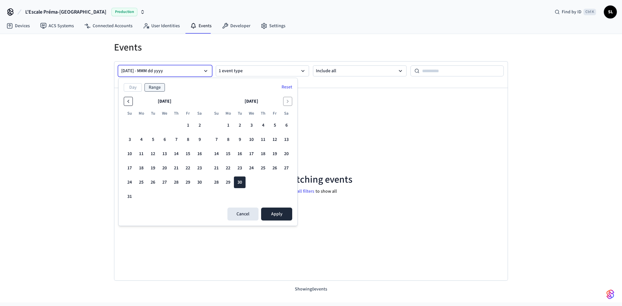
click at [126, 97] on button "Go to the Previous Month" at bounding box center [128, 101] width 9 height 9
drag, startPoint x: 126, startPoint y: 97, endPoint x: 135, endPoint y: 110, distance: 15.8
click at [126, 98] on button "Go to the Previous Month" at bounding box center [128, 101] width 9 height 9
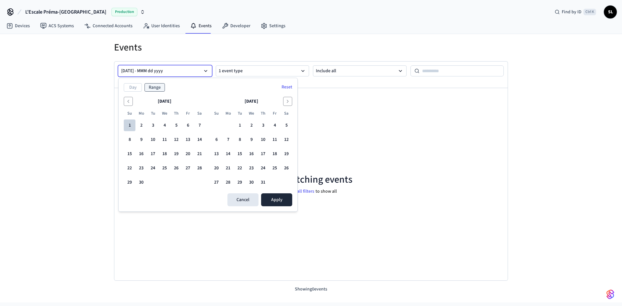
click at [130, 125] on button "1" at bounding box center [130, 126] width 12 height 12
click at [264, 184] on button "31" at bounding box center [263, 183] width 12 height 12
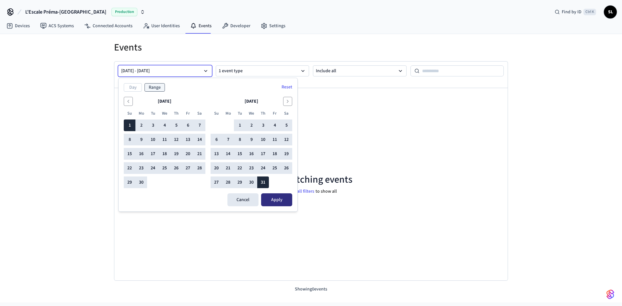
click at [271, 203] on button "Apply" at bounding box center [276, 199] width 31 height 13
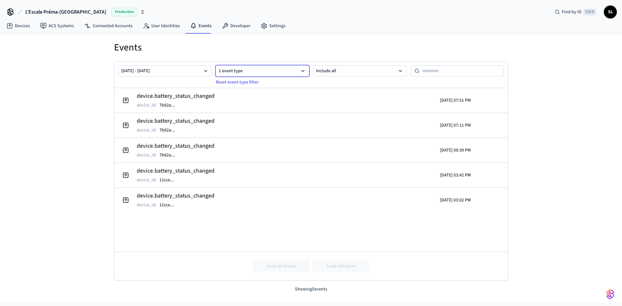
click at [273, 74] on button "1 event type" at bounding box center [263, 70] width 94 height 11
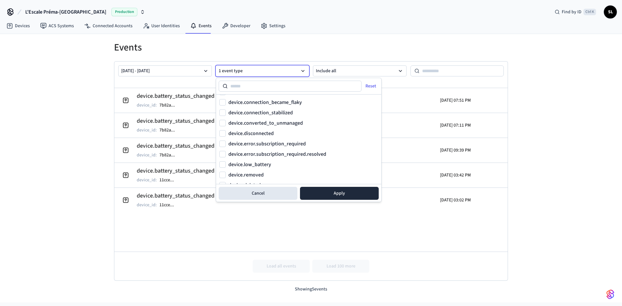
scroll to position [65, 0]
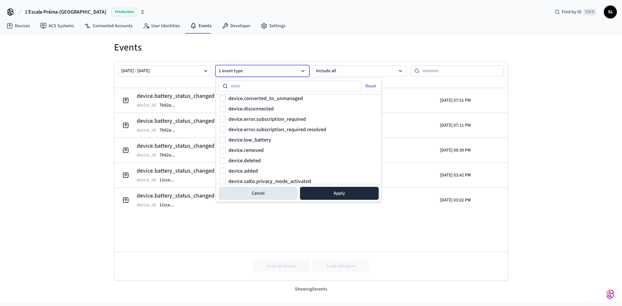
click at [262, 137] on label "device.low_battery" at bounding box center [249, 139] width 43 height 5
click at [226, 137] on button "device.low_battery" at bounding box center [222, 140] width 6 height 6
click at [335, 195] on button "Apply" at bounding box center [339, 193] width 79 height 13
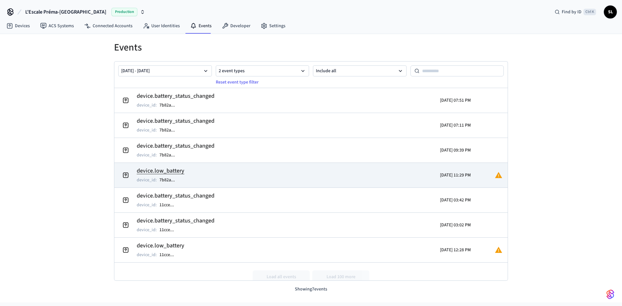
click at [266, 171] on td "device.low_battery device_id : 7b82a ..." at bounding box center [247, 175] width 255 height 18
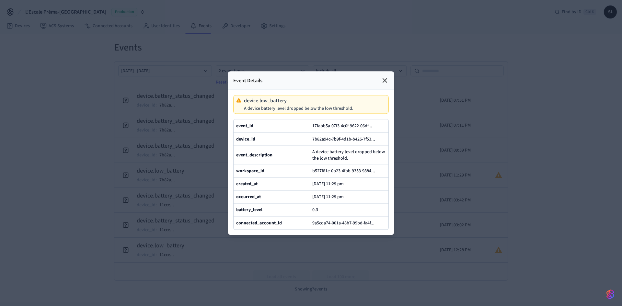
click at [382, 76] on icon at bounding box center [385, 80] width 8 height 8
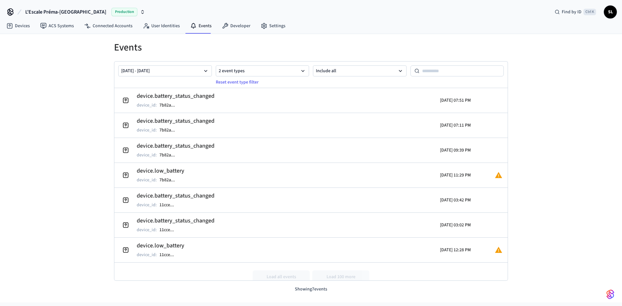
click at [343, 47] on h1 "Events" at bounding box center [311, 48] width 394 height 12
click at [31, 23] on link "Devices" at bounding box center [18, 26] width 34 height 12
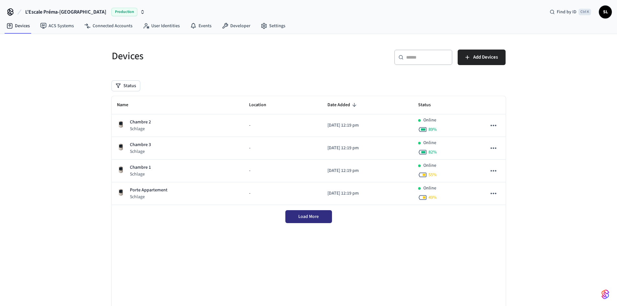
click at [304, 219] on span "Load More" at bounding box center [308, 216] width 20 height 6
click at [265, 24] on link "Settings" at bounding box center [273, 26] width 35 height 12
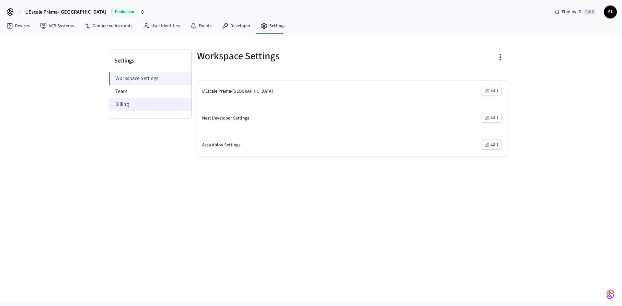
click at [137, 107] on li "Billing" at bounding box center [150, 104] width 82 height 13
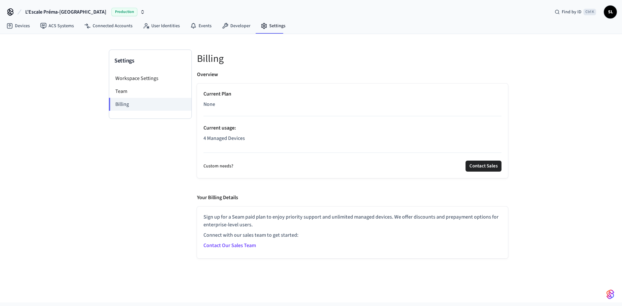
click at [343, 48] on div "Settings Workspace Settings Team Billing Billing Overview Current Plan None Cur…" at bounding box center [311, 146] width 415 height 224
